Goal: Book appointment/travel/reservation

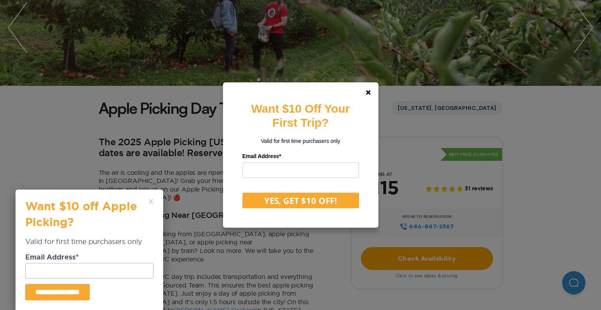
scroll to position [123, 0]
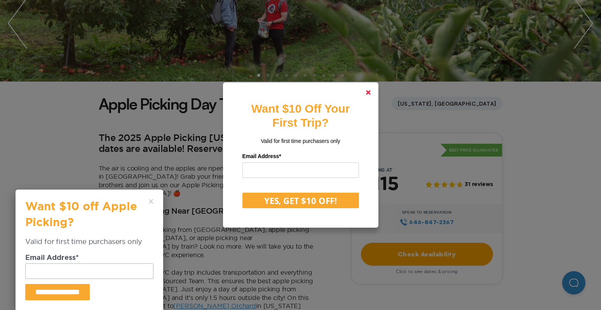
click at [367, 94] on icon at bounding box center [368, 92] width 5 height 5
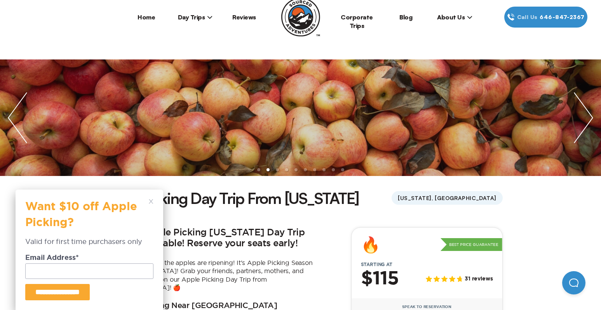
scroll to position [18, 0]
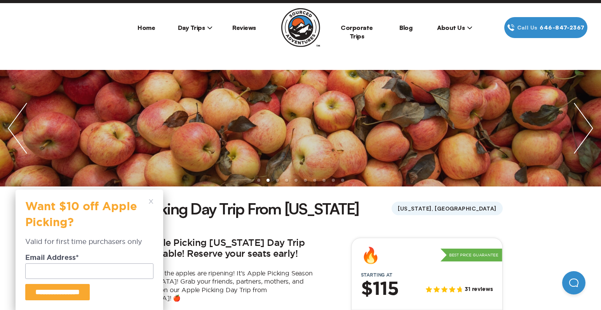
click at [575, 127] on img "next slide / item" at bounding box center [583, 128] width 35 height 117
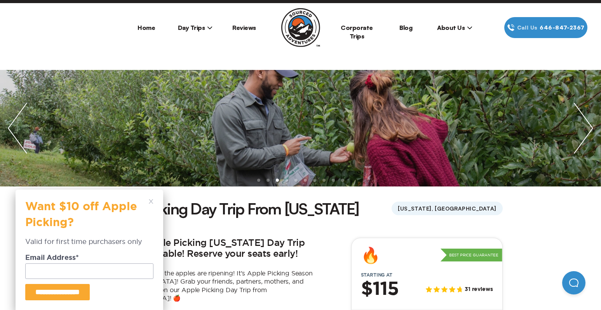
click at [575, 127] on img "next slide / item" at bounding box center [583, 128] width 35 height 117
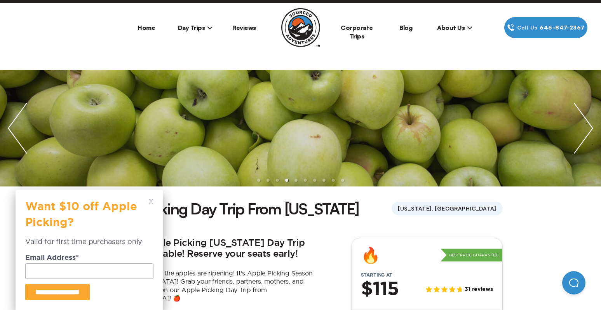
click at [575, 127] on img "next slide / item" at bounding box center [583, 128] width 35 height 117
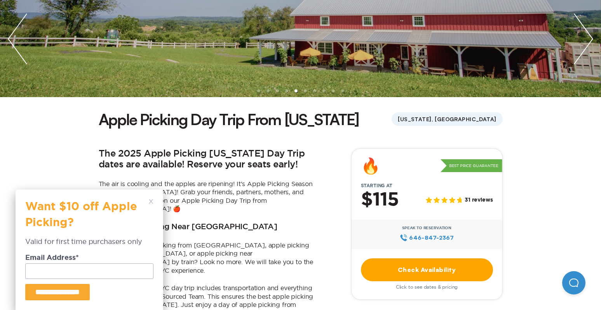
scroll to position [151, 0]
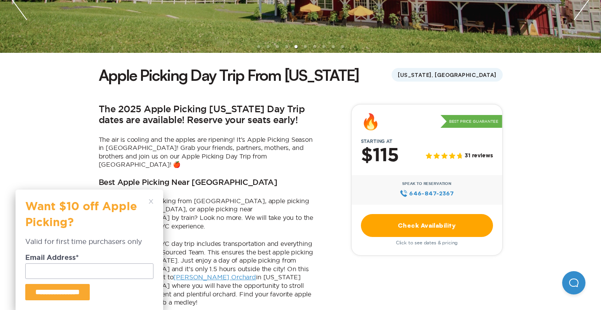
click at [152, 203] on icon at bounding box center [151, 201] width 5 height 5
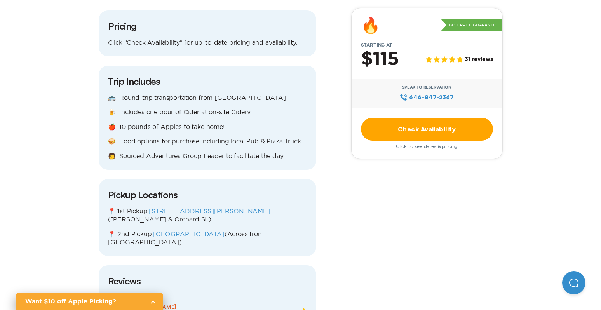
scroll to position [857, 0]
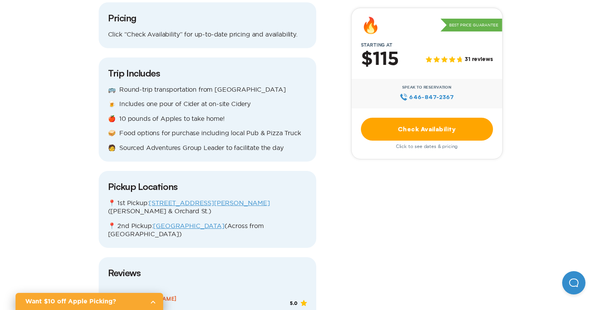
click at [417, 124] on link "Check Availability" at bounding box center [427, 129] width 132 height 23
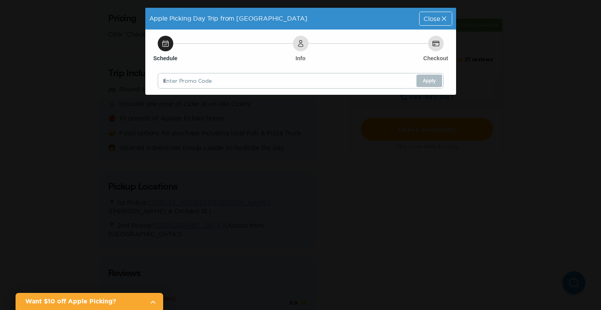
scroll to position [0, 0]
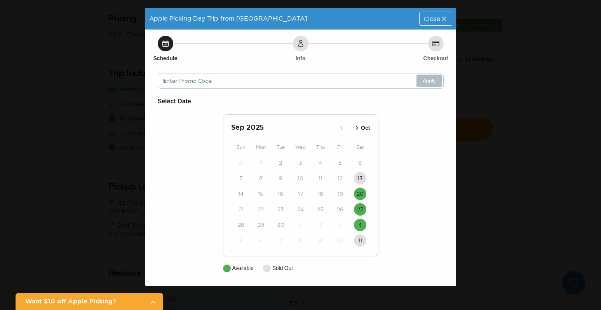
click at [462, 80] on div "Apple Picking Day Trip from [GEOGRAPHIC_DATA] Close Schedule Info Checkout Ente…" at bounding box center [300, 155] width 601 height 310
click at [429, 21] on span "Close" at bounding box center [431, 19] width 16 height 6
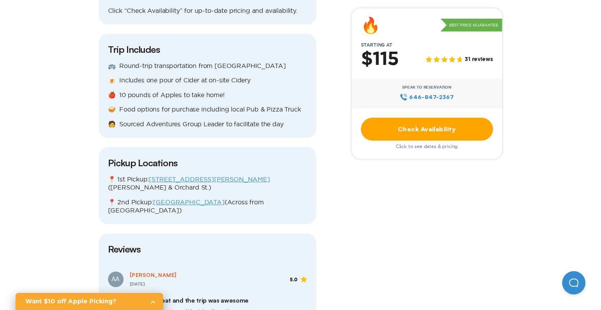
scroll to position [872, 0]
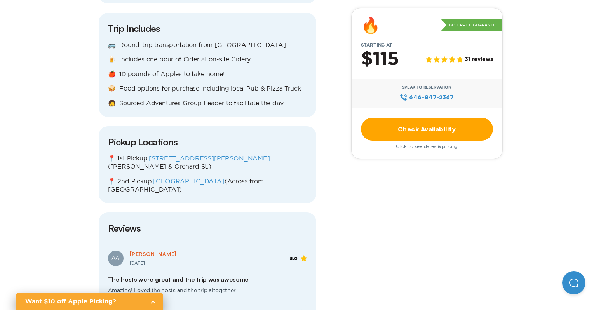
scroll to position [904, 0]
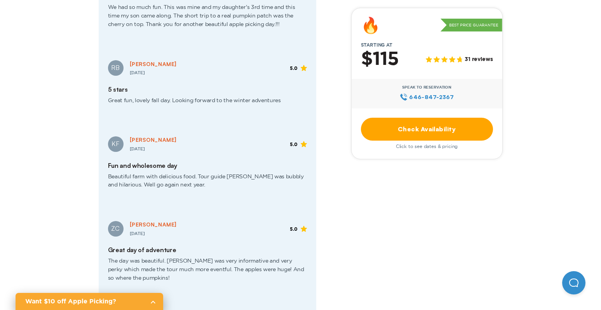
scroll to position [1343, 0]
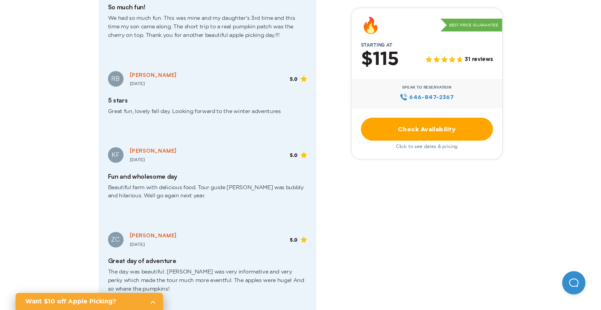
click at [411, 137] on link "Check Availability" at bounding box center [427, 129] width 132 height 23
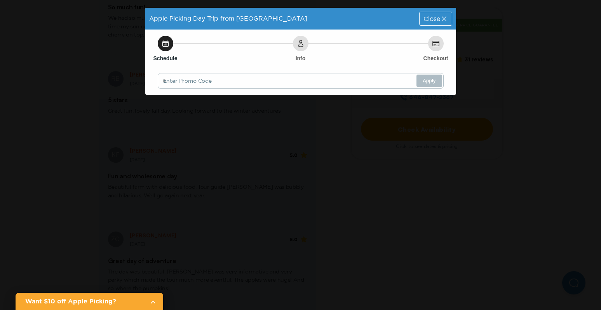
scroll to position [0, 0]
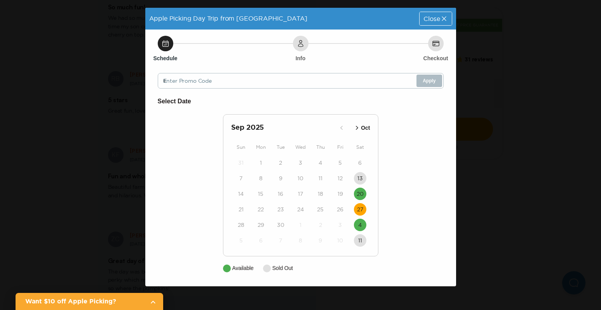
click at [361, 210] on time "27" at bounding box center [360, 209] width 6 height 8
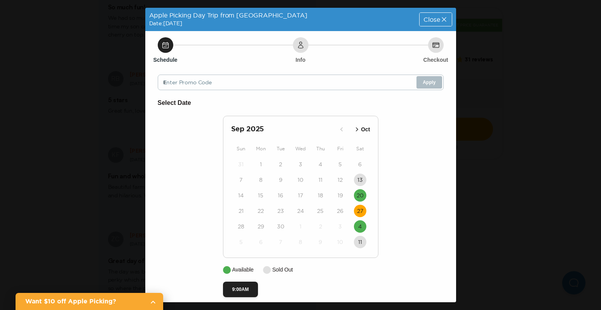
scroll to position [7, 0]
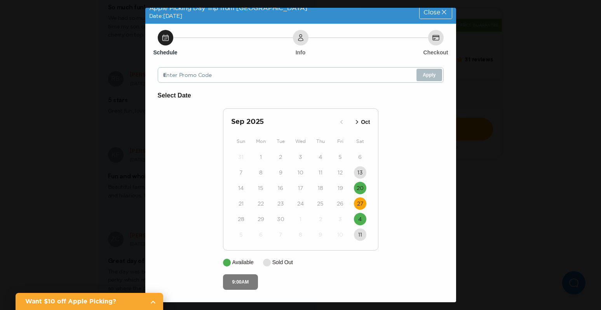
click at [243, 284] on button "9:00AM" at bounding box center [240, 282] width 35 height 16
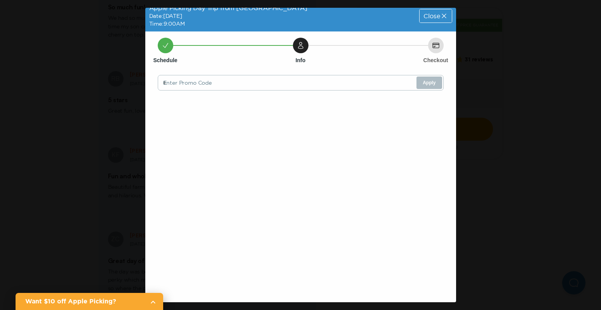
scroll to position [0, 0]
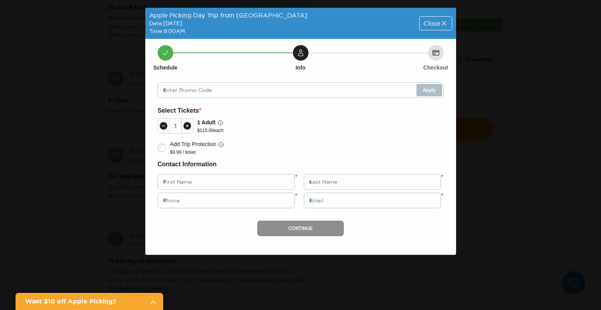
click at [481, 105] on div "Apple Picking Day Trip from [GEOGRAPHIC_DATA] Date: [DATE] Time: 9:00AM Close S…" at bounding box center [300, 155] width 601 height 310
click at [429, 21] on span "Close" at bounding box center [431, 23] width 16 height 6
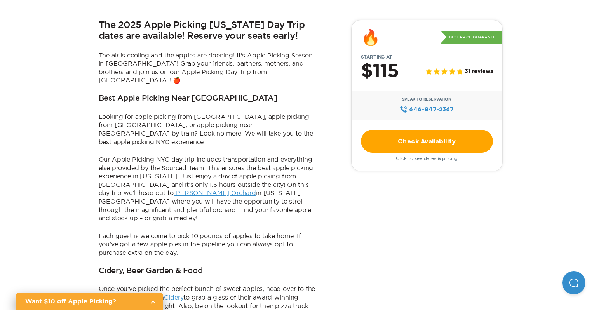
scroll to position [239, 0]
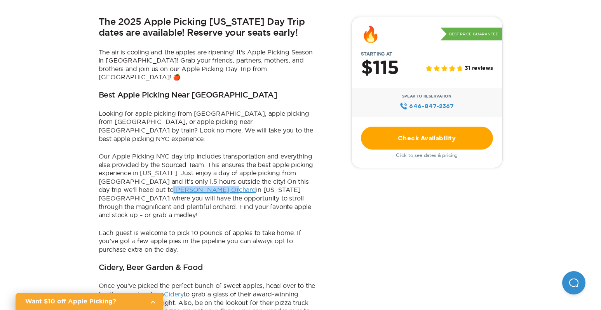
click at [244, 178] on p "Our Apple Picking NYC day trip includes transportation and everything else prov…" at bounding box center [207, 185] width 217 height 67
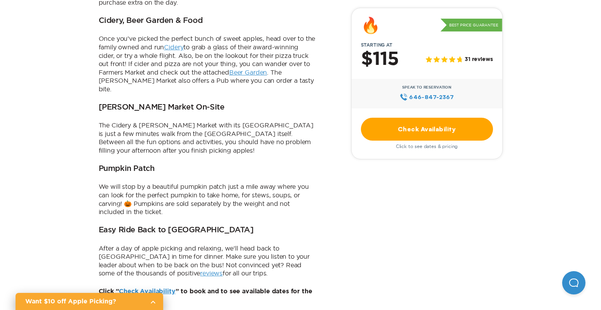
scroll to position [478, 0]
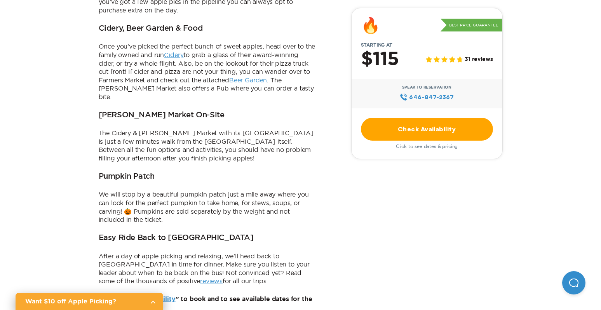
click at [224, 190] on p "We will stop by a beautiful pumpkin patch just a mile away where you can look f…" at bounding box center [207, 206] width 217 height 33
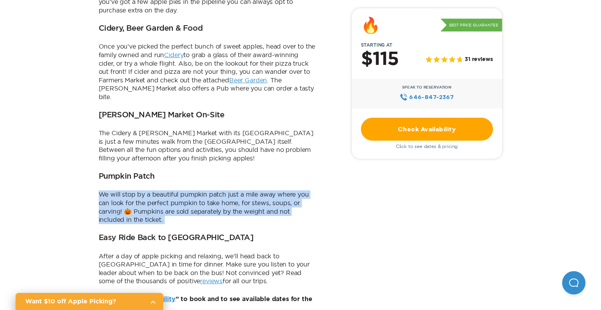
click at [210, 207] on div "The 2025 Apple Picking [US_STATE] Day Trip dates are available! Reserve your se…" at bounding box center [207, 44] width 217 height 535
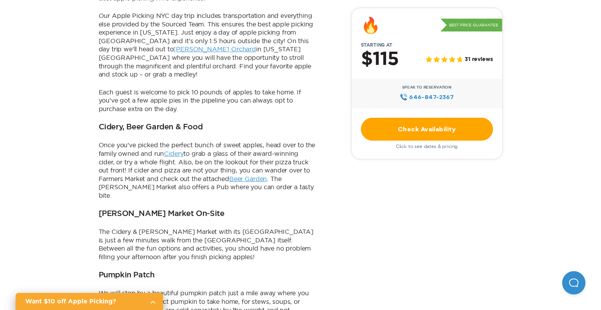
scroll to position [380, 0]
